Goal: Task Accomplishment & Management: Use online tool/utility

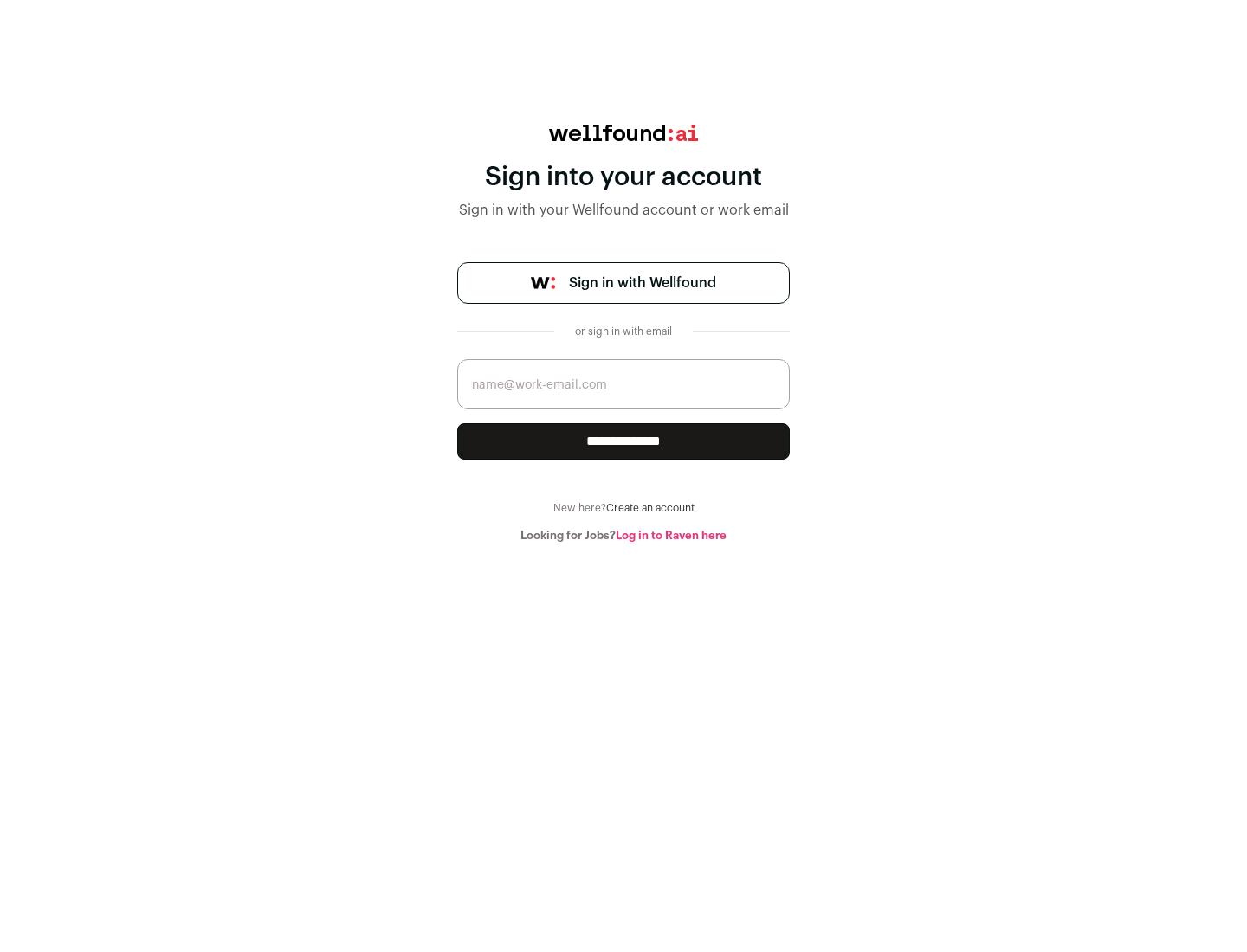
click at [641, 283] on span "Sign in with Wellfound" at bounding box center [642, 283] width 147 height 21
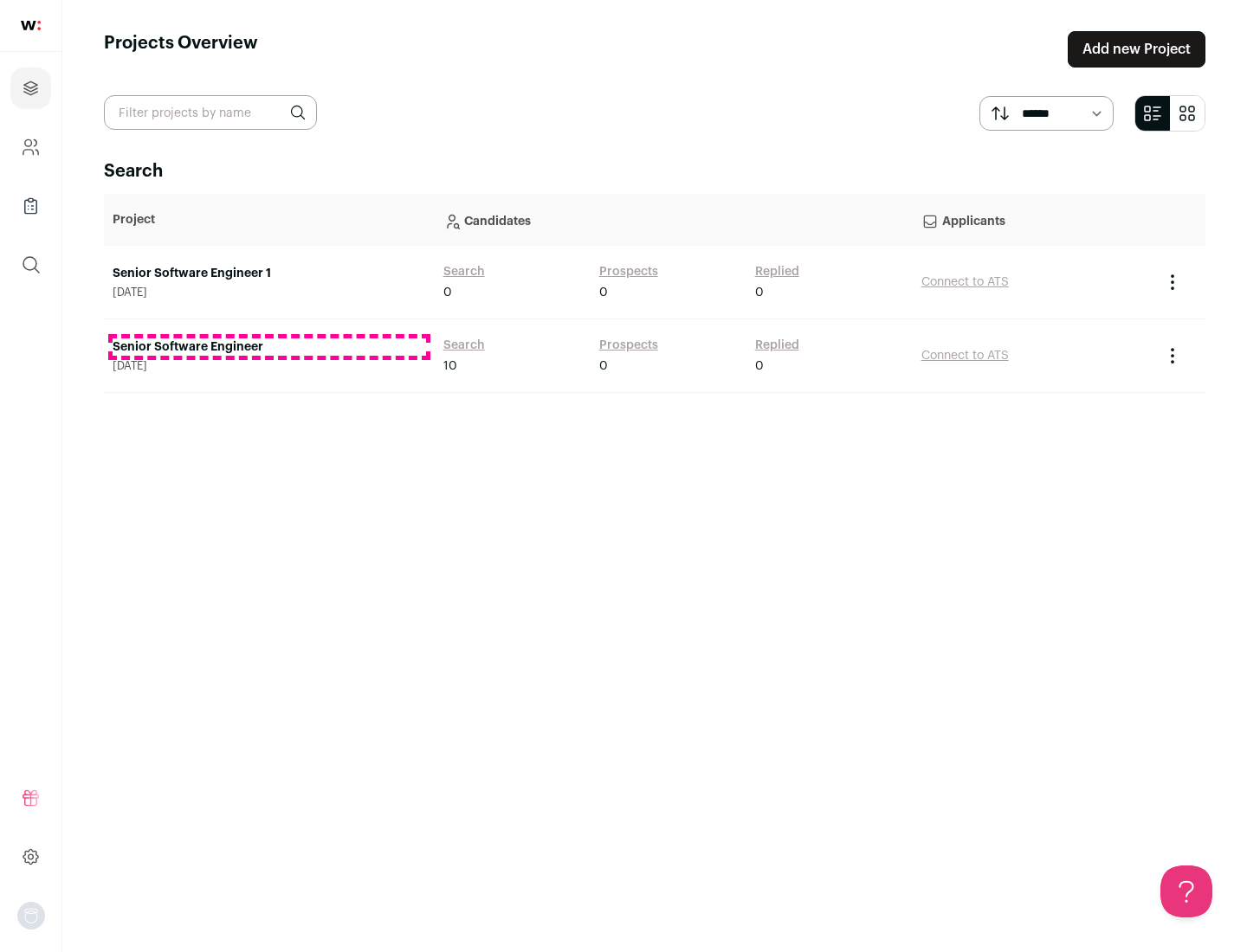
click at [268, 347] on link "Senior Software Engineer" at bounding box center [269, 347] width 313 height 17
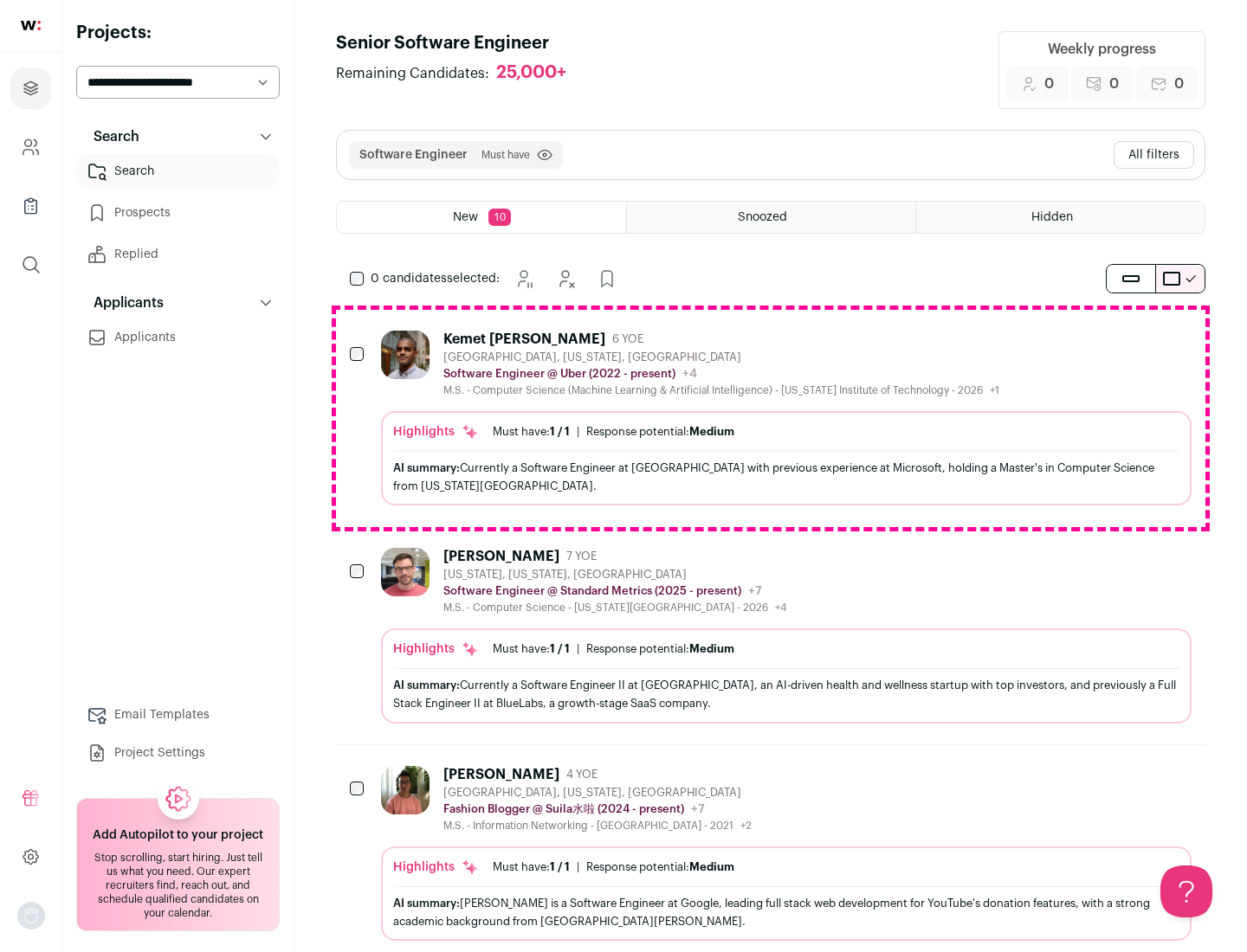
click at [770, 419] on div "Highlights Must have: 1 / 1 How many must haves have been fulfilled? | Response…" at bounding box center [786, 459] width 810 height 94
